Goal: Navigation & Orientation: Find specific page/section

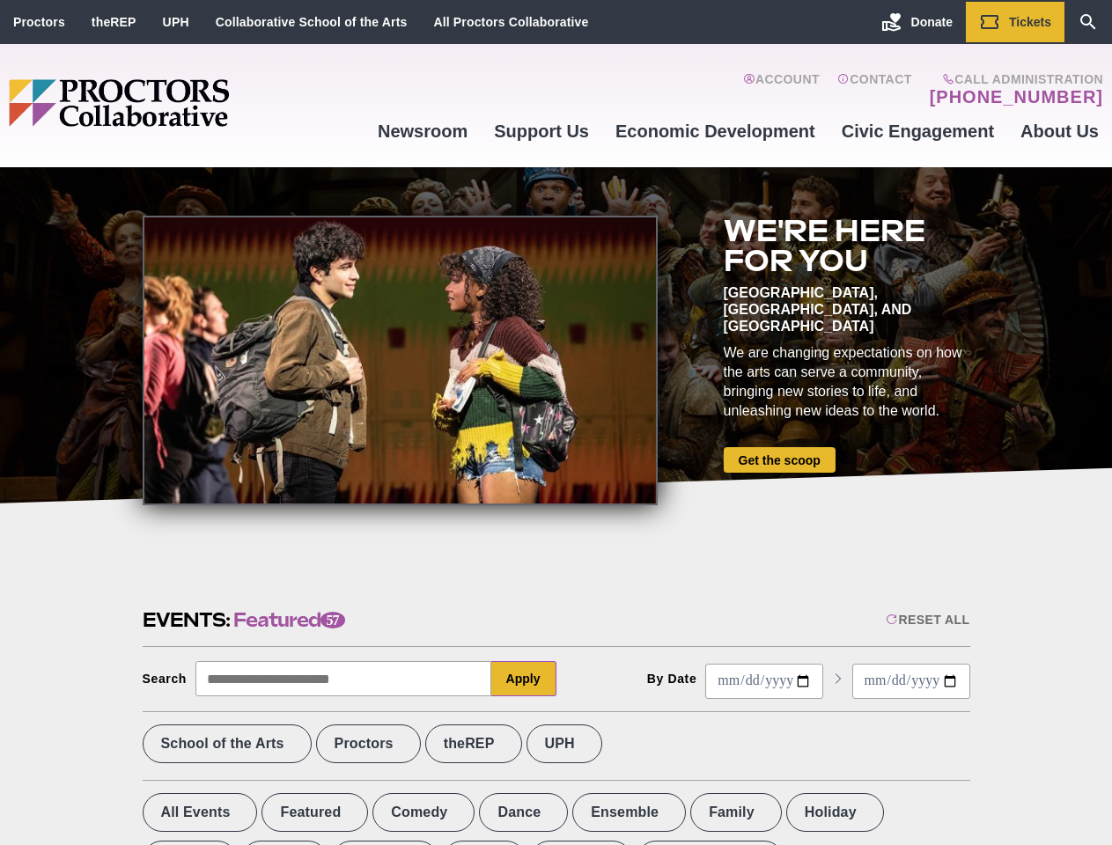
click at [556, 423] on div at bounding box center [400, 361] width 515 height 290
click at [926, 620] on div "Reset All" at bounding box center [928, 620] width 84 height 14
click at [524, 679] on button "Apply" at bounding box center [523, 678] width 65 height 35
